Goal: Task Accomplishment & Management: Use online tool/utility

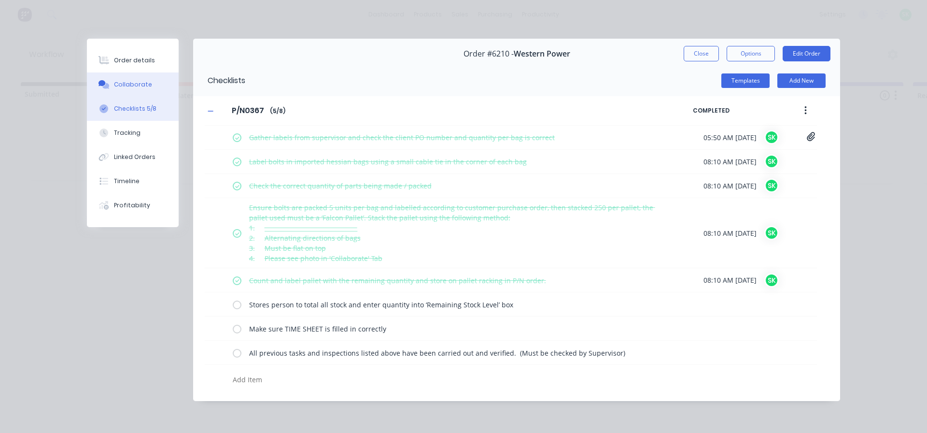
click at [138, 78] on button "Collaborate" at bounding box center [133, 84] width 92 height 24
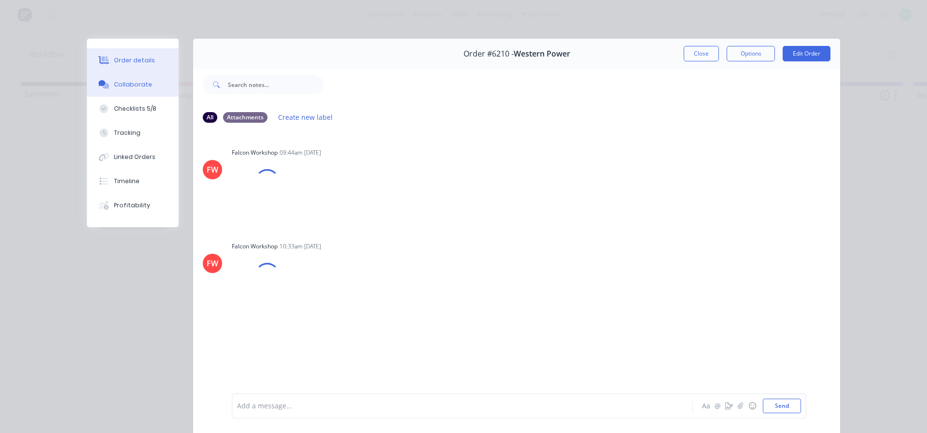
click at [132, 57] on div "Order details" at bounding box center [134, 60] width 41 height 9
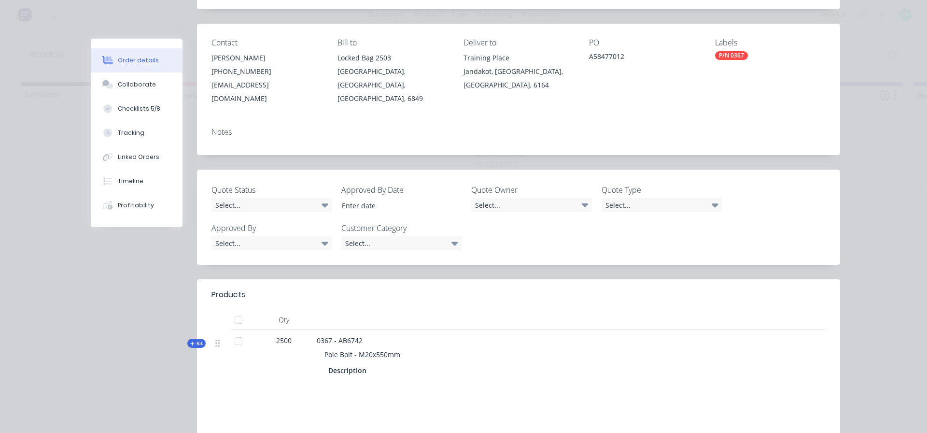
scroll to position [145, 0]
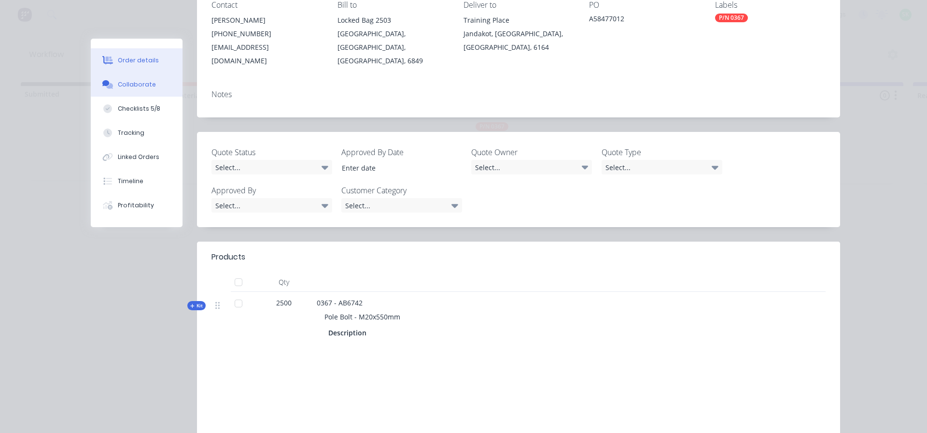
click at [130, 83] on div "Collaborate" at bounding box center [137, 84] width 38 height 9
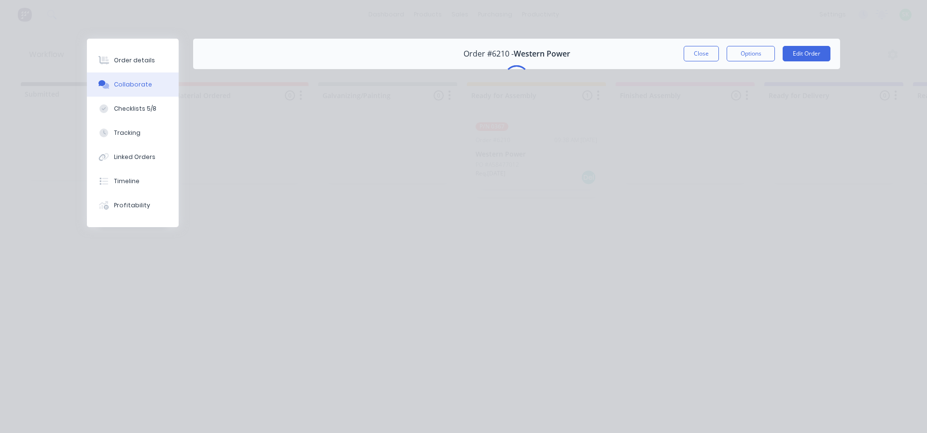
scroll to position [0, 0]
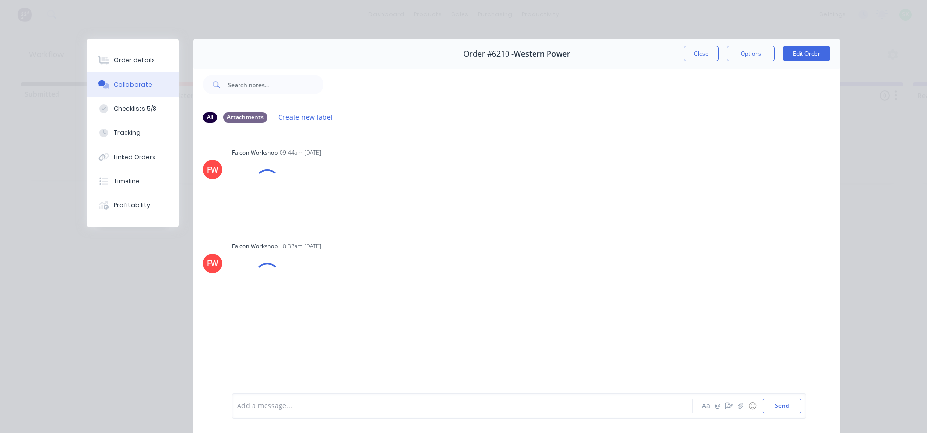
click at [264, 406] on div at bounding box center [449, 406] width 423 height 10
click at [251, 406] on div at bounding box center [449, 406] width 423 height 10
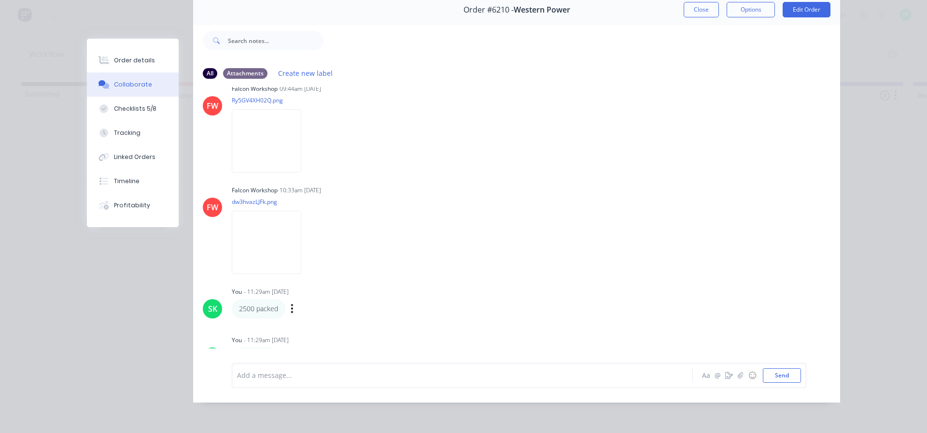
scroll to position [31, 0]
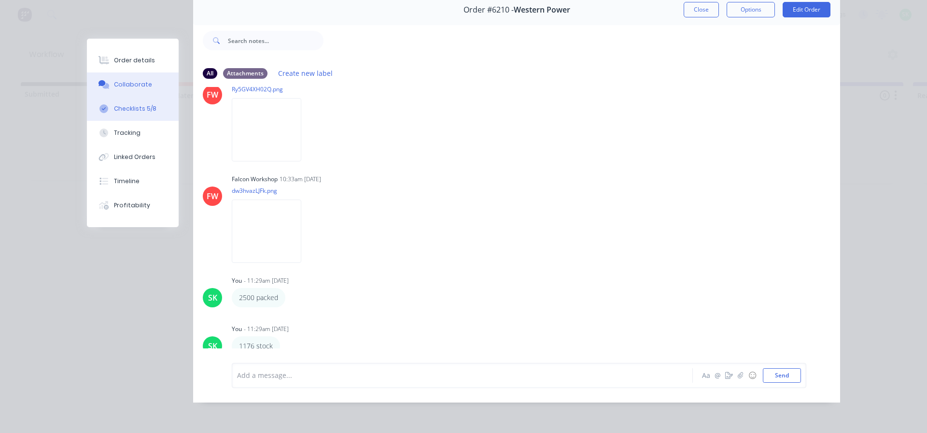
click at [123, 109] on div "Checklists 5/8" at bounding box center [135, 108] width 43 height 9
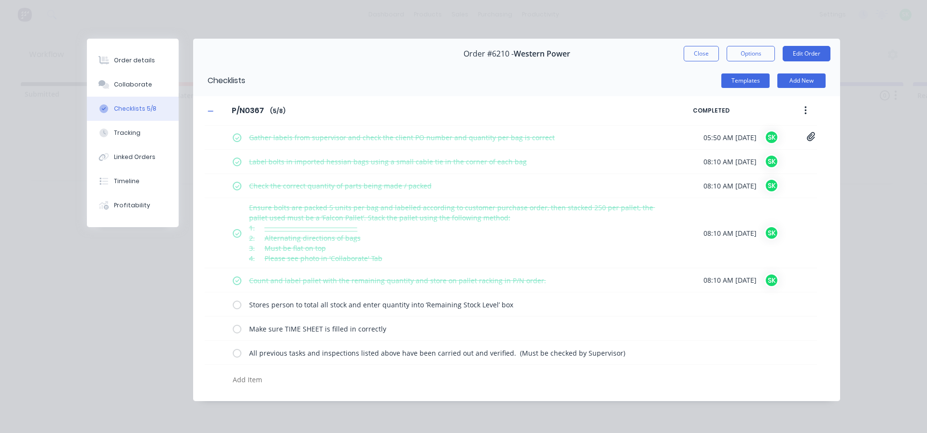
scroll to position [0, 0]
click at [235, 306] on label at bounding box center [237, 304] width 9 height 10
click at [0, 0] on input "checkbox" at bounding box center [0, 0] width 0 height 0
click at [239, 330] on label at bounding box center [237, 328] width 9 height 10
click at [0, 0] on input "checkbox" at bounding box center [0, 0] width 0 height 0
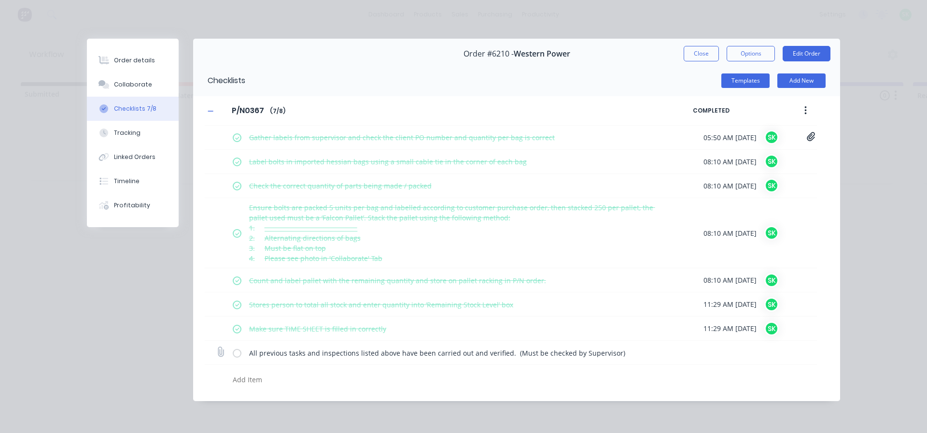
click at [238, 353] on label at bounding box center [237, 352] width 9 height 10
click at [0, 0] on input "checkbox" at bounding box center [0, 0] width 0 height 0
type textarea "x"
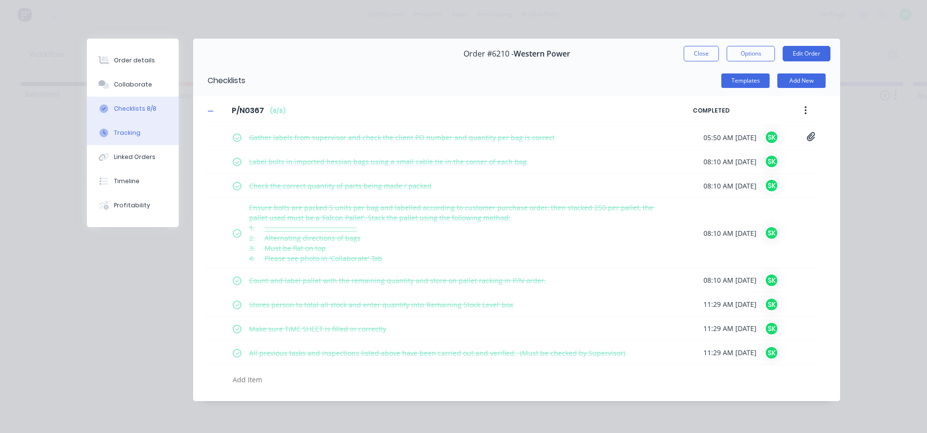
click at [133, 135] on div "Tracking" at bounding box center [127, 132] width 27 height 9
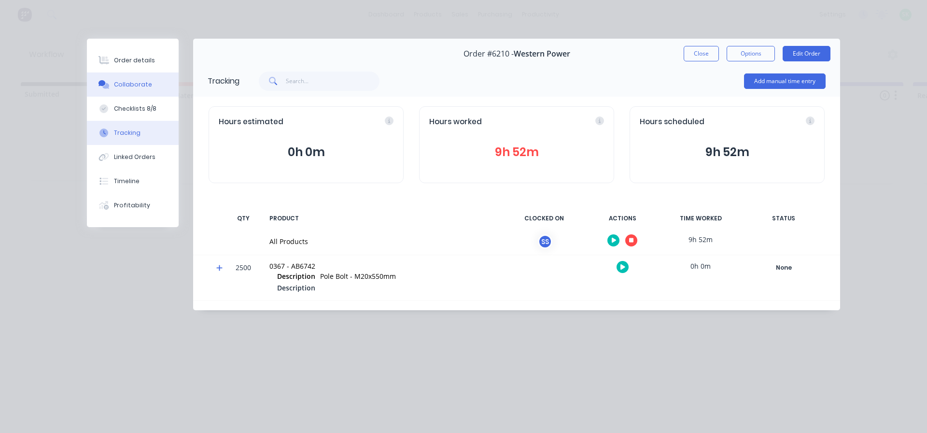
click at [135, 85] on div "Collaborate" at bounding box center [133, 84] width 38 height 9
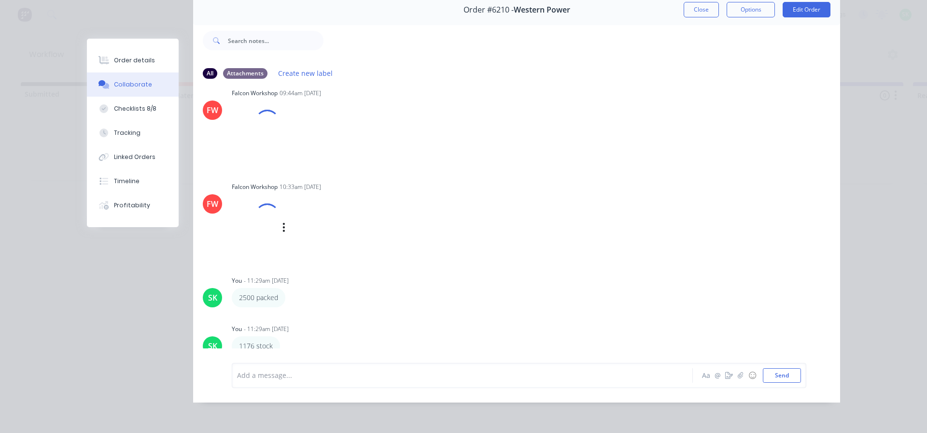
scroll to position [51, 0]
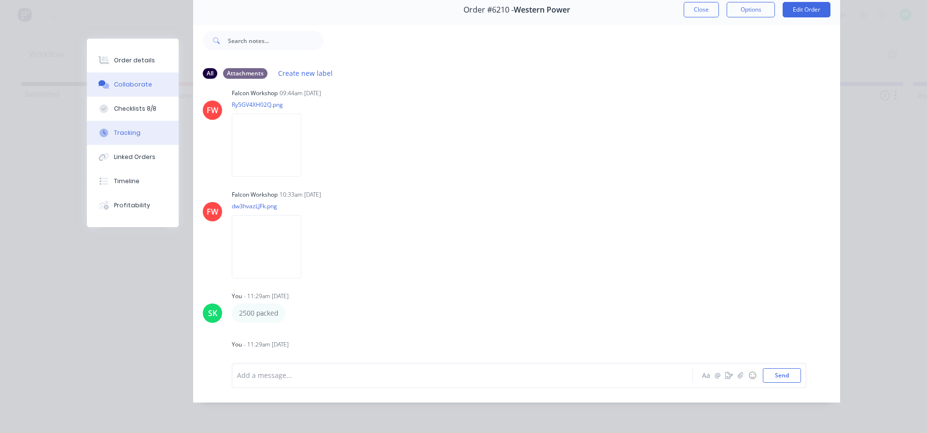
click at [125, 129] on div "Tracking" at bounding box center [127, 132] width 27 height 9
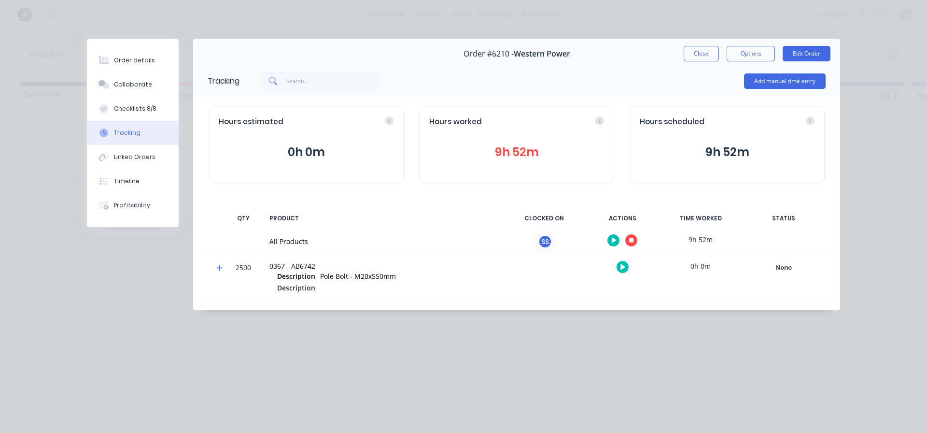
scroll to position [0, 0]
